Goal: Check status

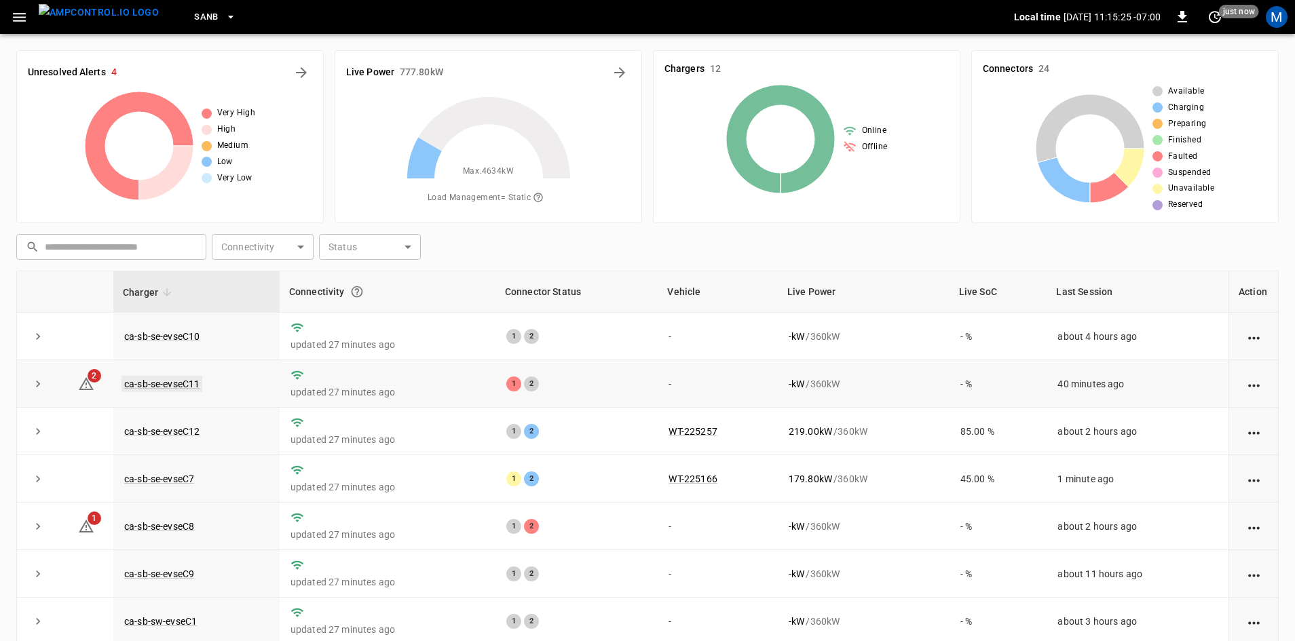
click at [192, 379] on link "ca-sb-se-evseC11" at bounding box center [161, 384] width 81 height 16
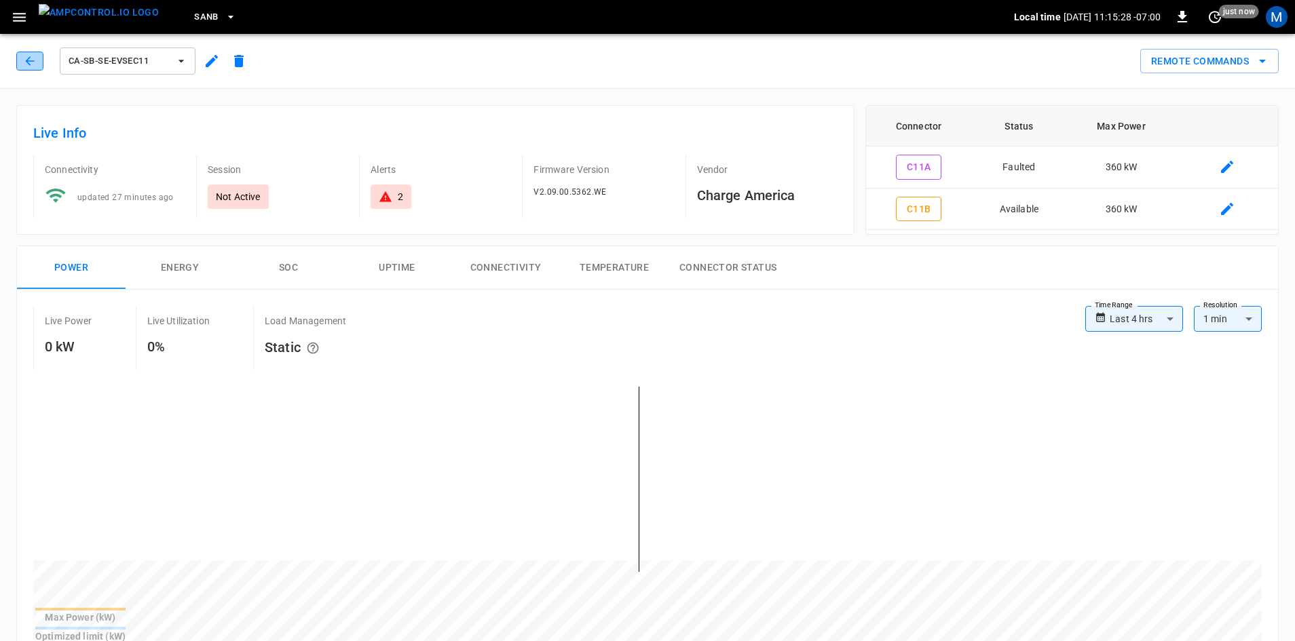
click at [36, 64] on icon "button" at bounding box center [30, 61] width 14 height 14
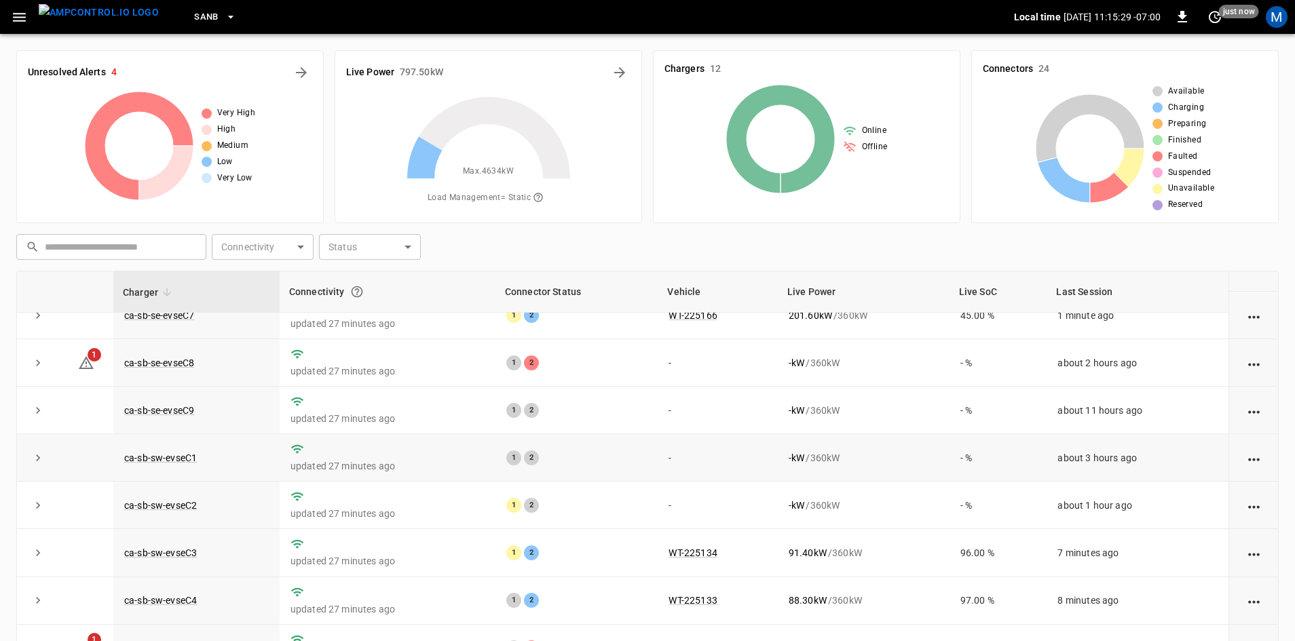
scroll to position [172, 0]
click at [166, 358] on link "ca-sb-se-evseC8" at bounding box center [158, 363] width 75 height 16
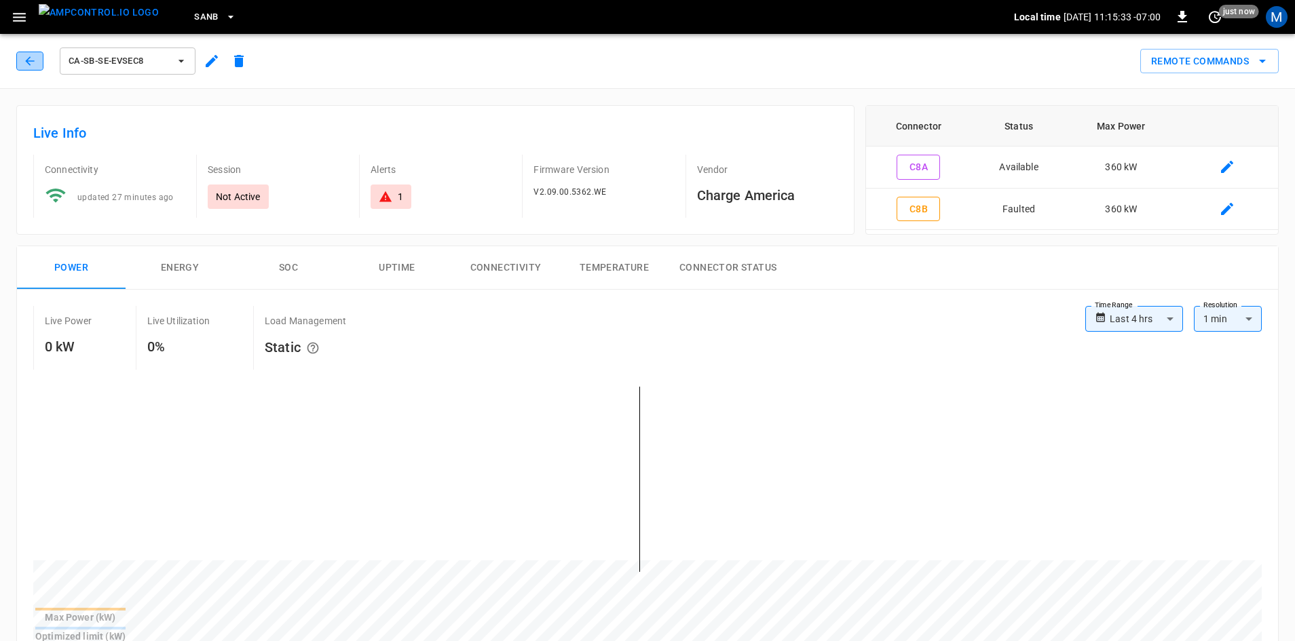
click at [32, 60] on icon "button" at bounding box center [30, 61] width 14 height 14
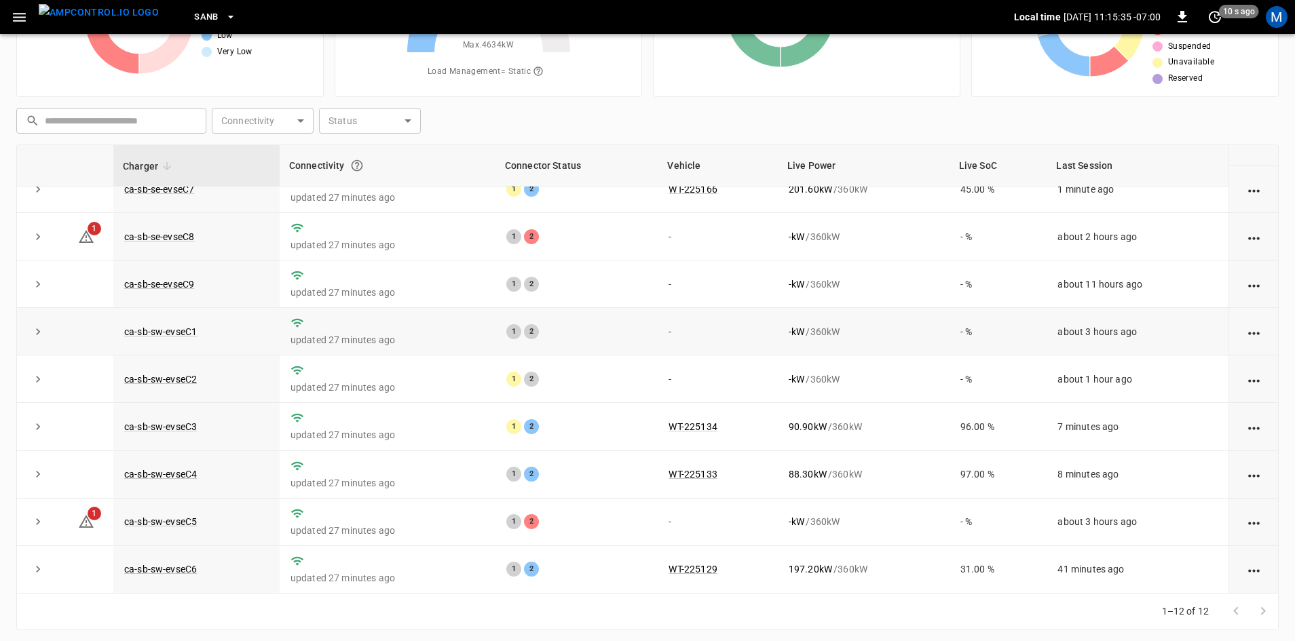
scroll to position [131, 0]
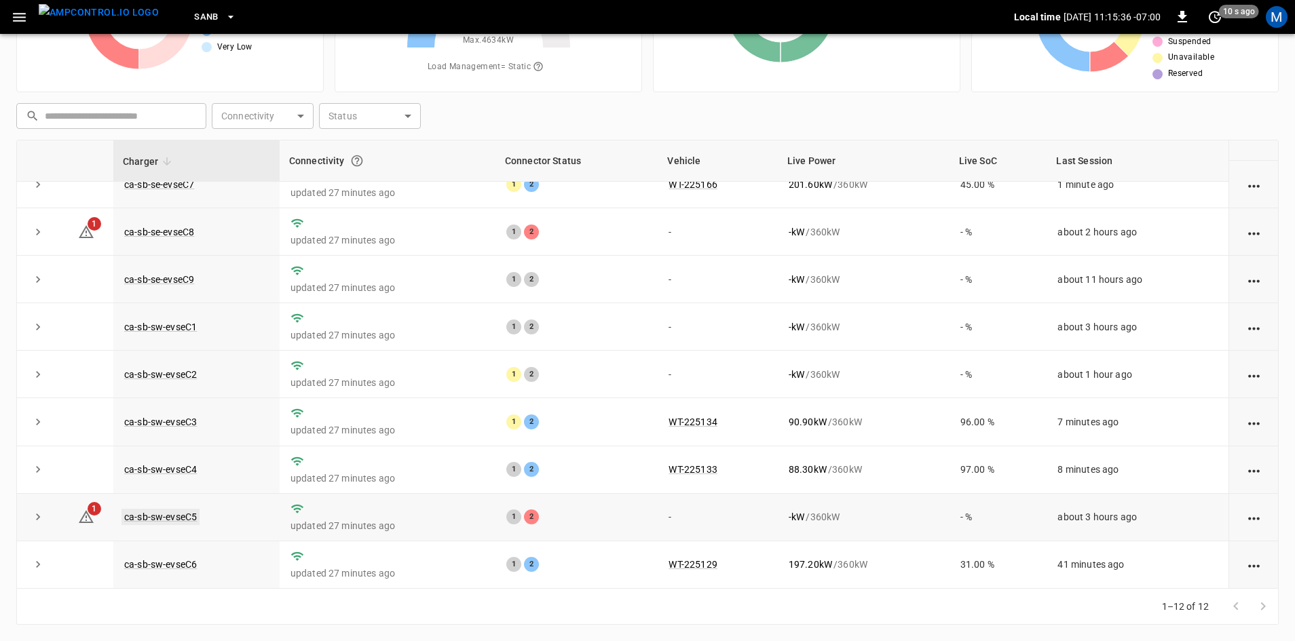
click at [187, 519] on link "ca-sb-sw-evseC5" at bounding box center [160, 517] width 78 height 16
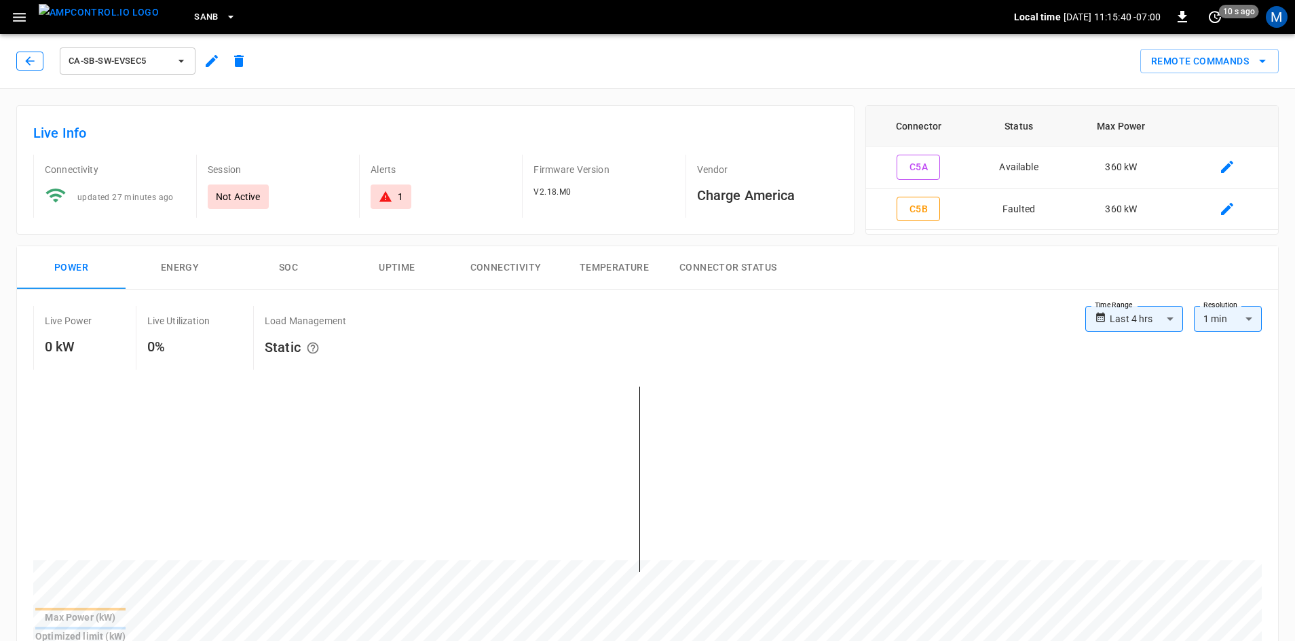
click at [35, 61] on icon "button" at bounding box center [30, 61] width 14 height 14
